Goal: Task Accomplishment & Management: Complete application form

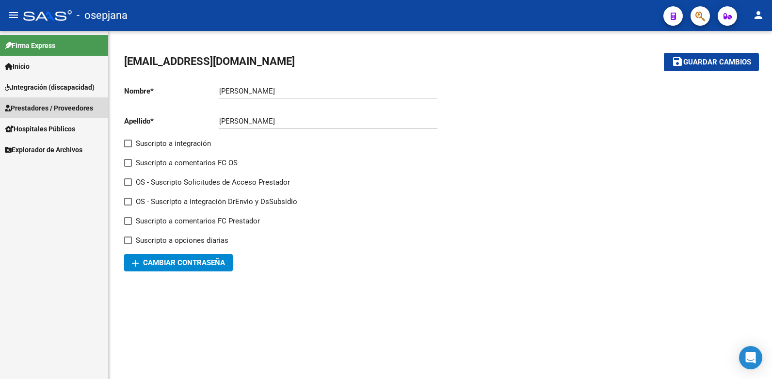
click at [54, 107] on span "Prestadores / Proveedores" at bounding box center [49, 108] width 88 height 11
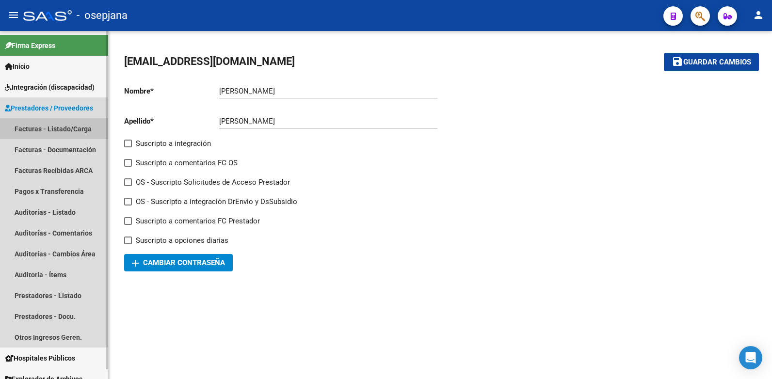
click at [55, 128] on link "Facturas - Listado/Carga" at bounding box center [54, 128] width 108 height 21
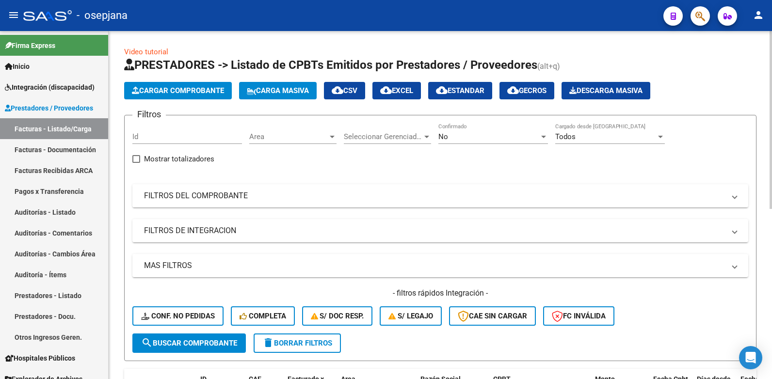
click at [330, 137] on div at bounding box center [332, 137] width 5 height 2
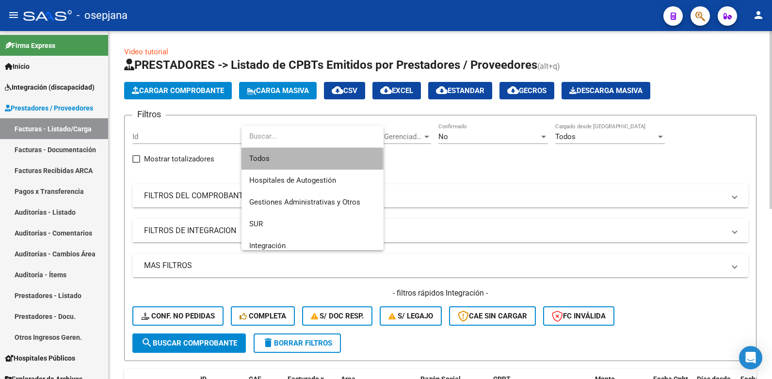
drag, startPoint x: 268, startPoint y: 161, endPoint x: 366, endPoint y: 142, distance: 99.8
click at [275, 161] on span "Todos" at bounding box center [312, 159] width 127 height 22
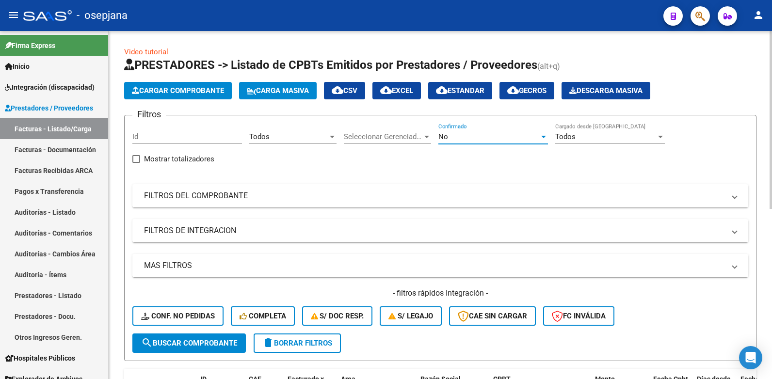
click at [544, 136] on div at bounding box center [543, 137] width 5 height 2
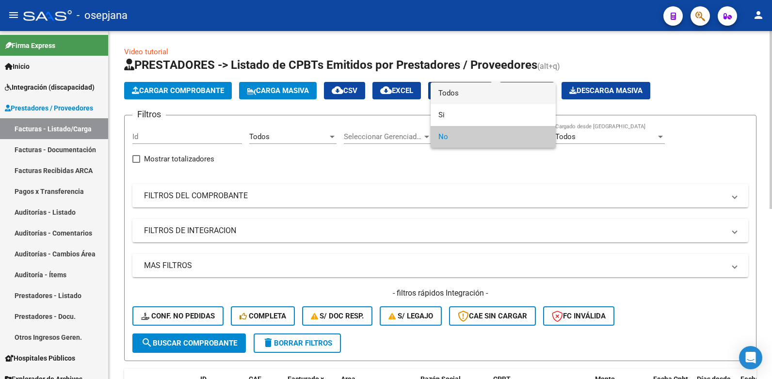
click at [518, 92] on span "Todos" at bounding box center [493, 93] width 110 height 22
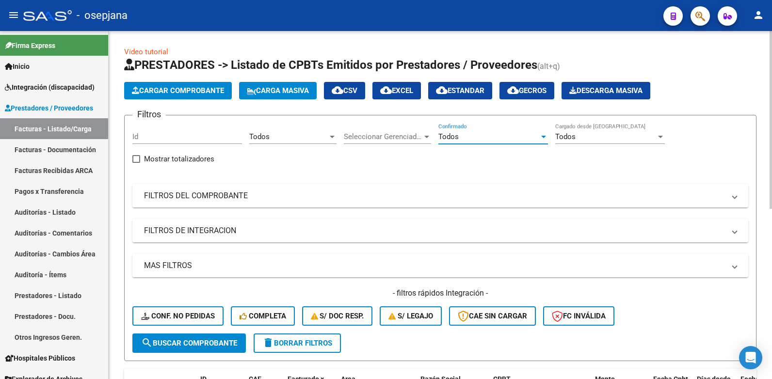
click at [733, 196] on span at bounding box center [735, 196] width 4 height 11
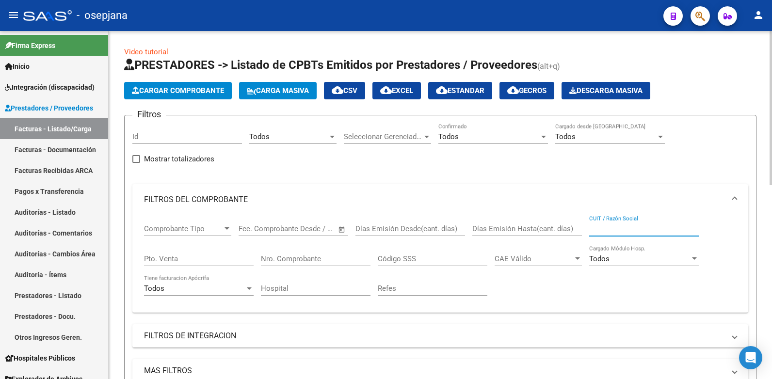
click at [599, 226] on input "CUIT / Razón Social" at bounding box center [644, 229] width 110 height 9
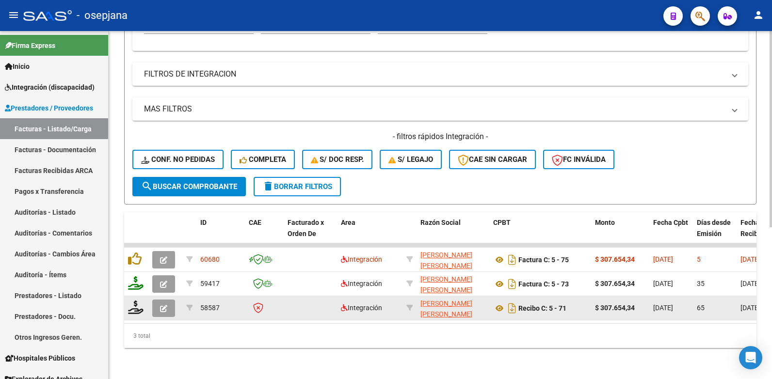
type input "[PERSON_NAME]"
click at [164, 305] on icon "button" at bounding box center [163, 308] width 7 height 7
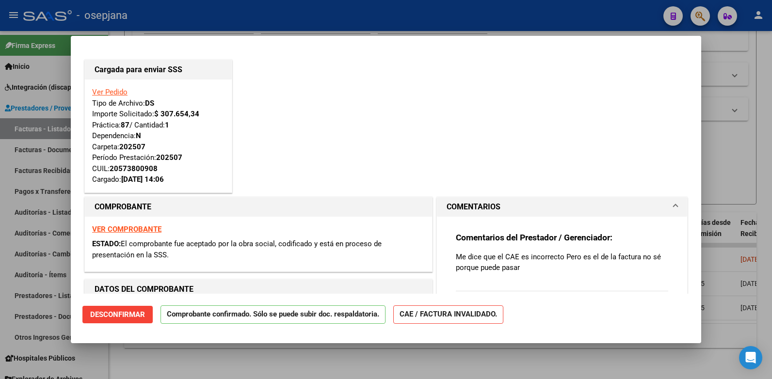
scroll to position [0, 0]
click at [743, 81] on div at bounding box center [386, 189] width 772 height 379
type input "$ 0,00"
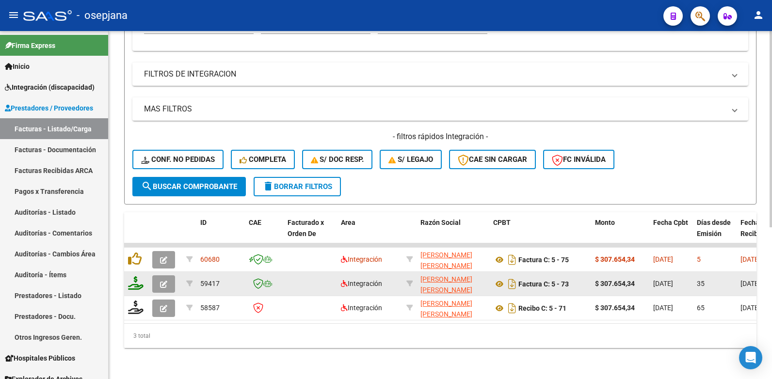
click at [165, 281] on icon "button" at bounding box center [163, 284] width 7 height 7
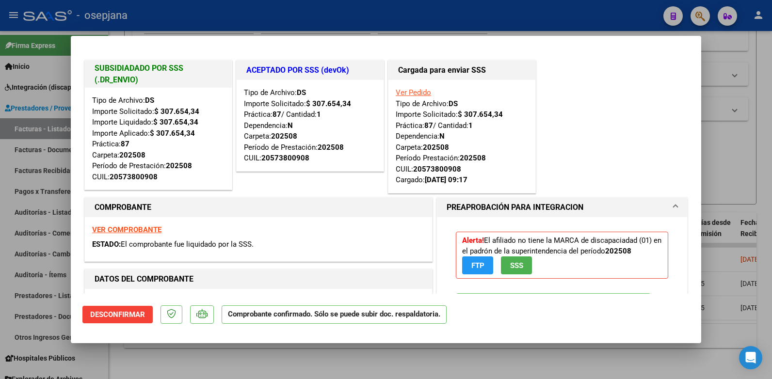
click at [729, 54] on div at bounding box center [386, 189] width 772 height 379
type input "$ 0,00"
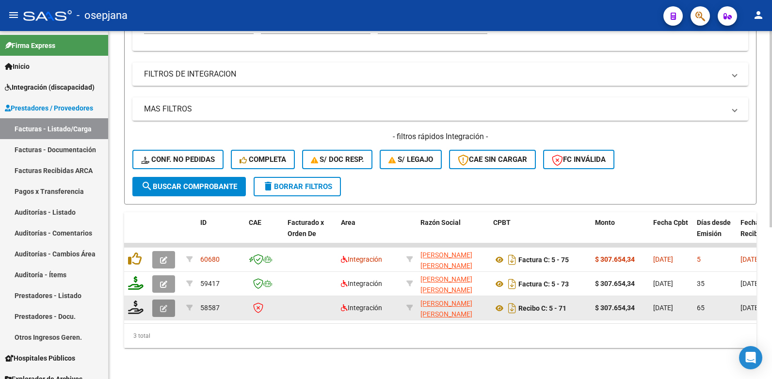
click at [162, 305] on icon "button" at bounding box center [163, 308] width 7 height 7
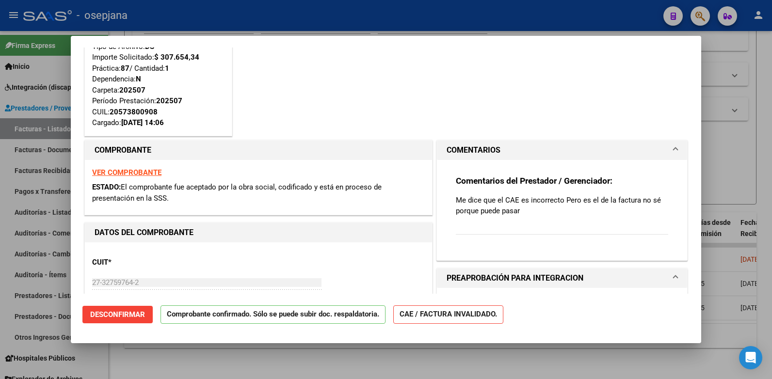
scroll to position [49, 0]
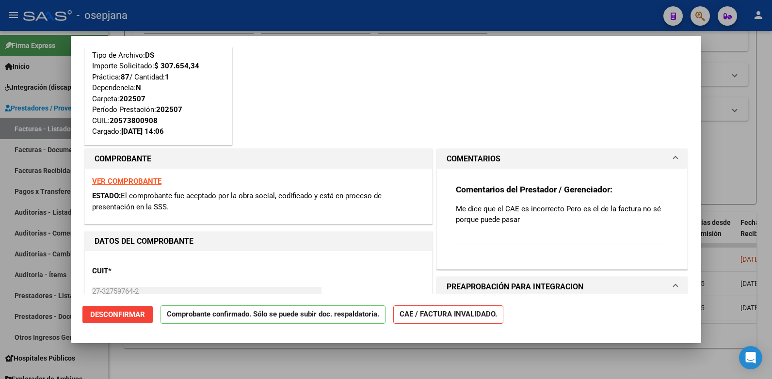
click at [733, 49] on div at bounding box center [386, 189] width 772 height 379
type input "$ 0,00"
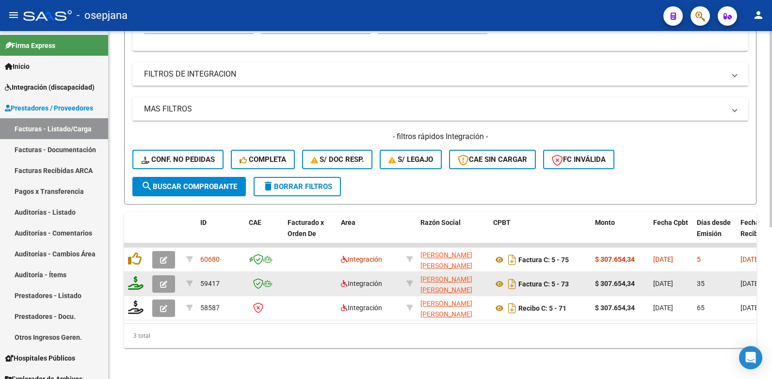
click at [163, 281] on icon "button" at bounding box center [163, 284] width 7 height 7
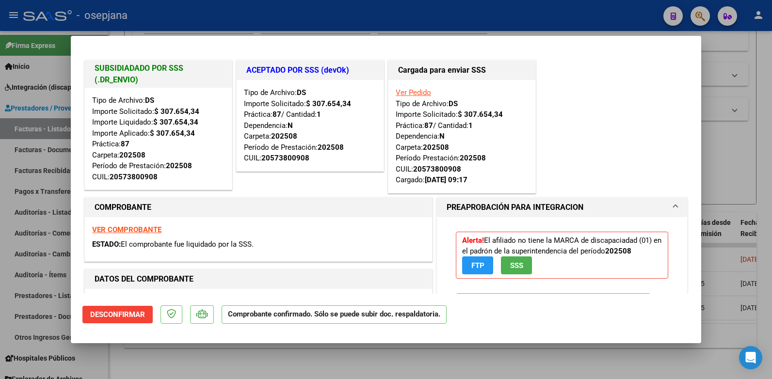
click at [719, 62] on div at bounding box center [386, 189] width 772 height 379
type input "$ 0,00"
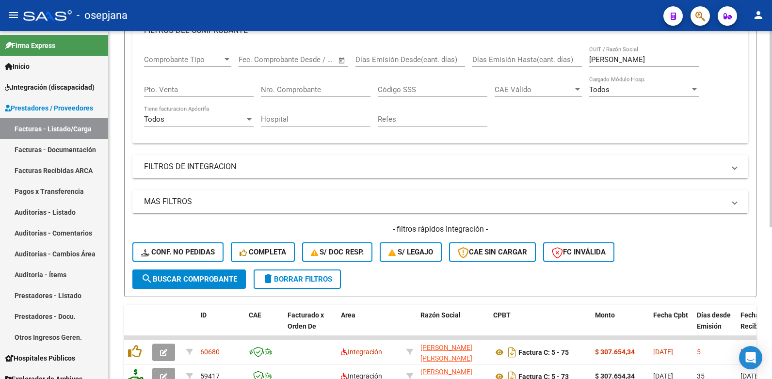
scroll to position [27, 0]
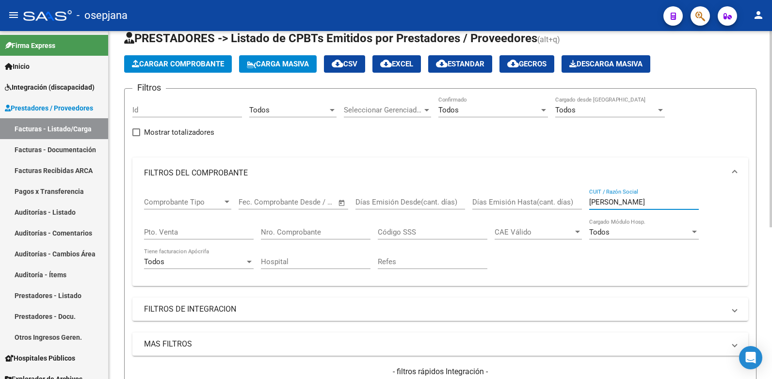
click at [629, 202] on input "[PERSON_NAME]" at bounding box center [644, 202] width 110 height 9
type input "F"
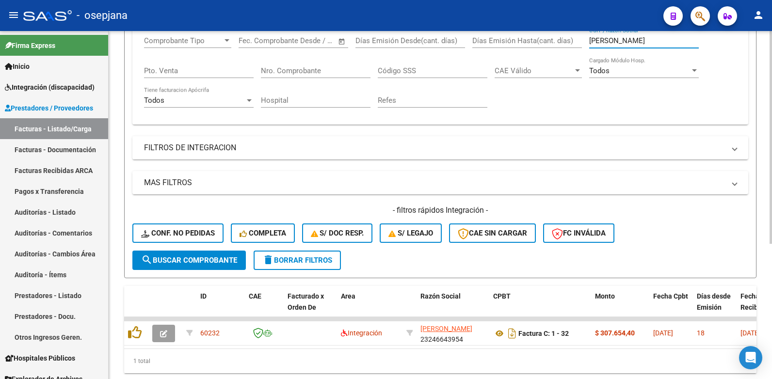
scroll to position [221, 0]
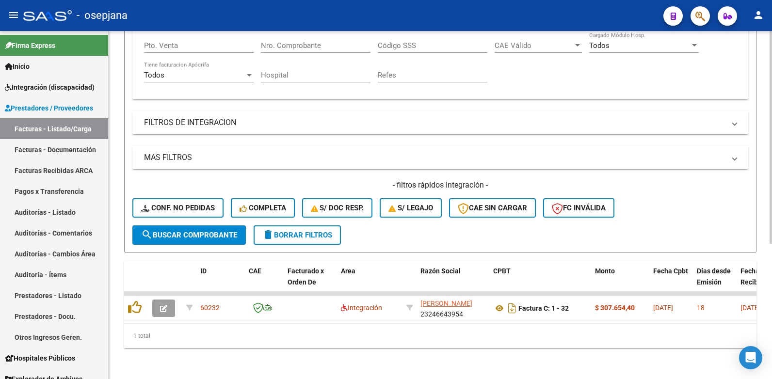
type input "[PERSON_NAME]"
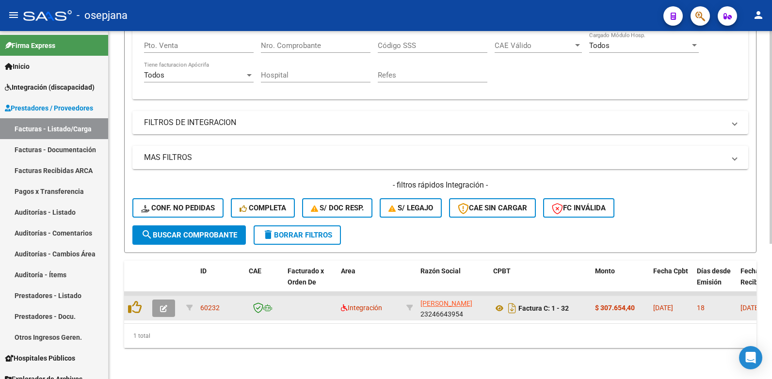
click at [162, 305] on icon "button" at bounding box center [163, 308] width 7 height 7
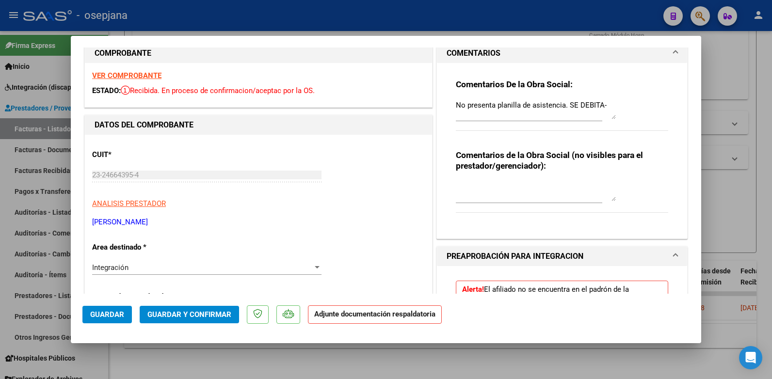
scroll to position [0, 0]
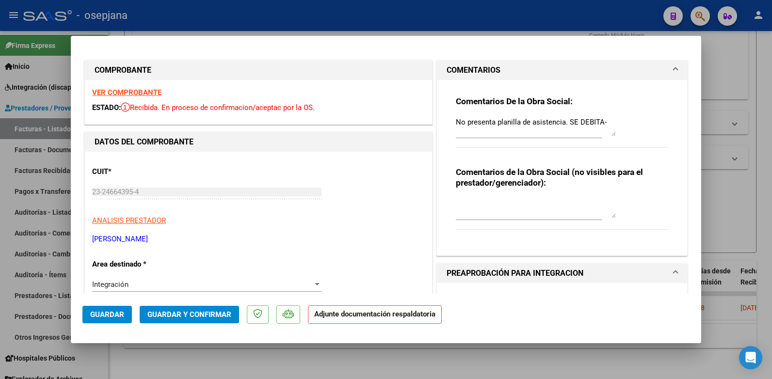
click at [736, 46] on div at bounding box center [386, 189] width 772 height 379
type input "$ 0,00"
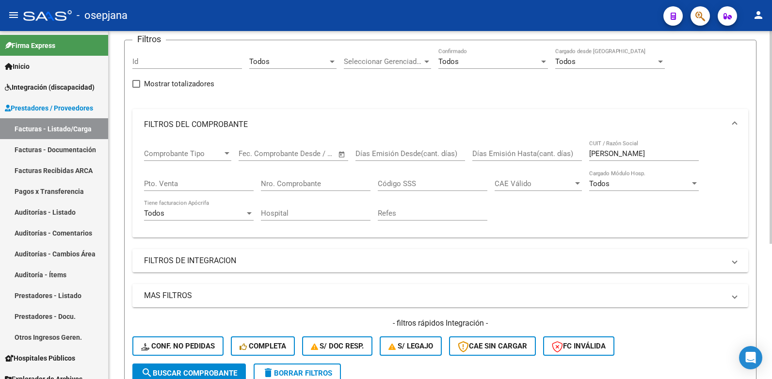
scroll to position [221, 0]
